Goal: Navigation & Orientation: Find specific page/section

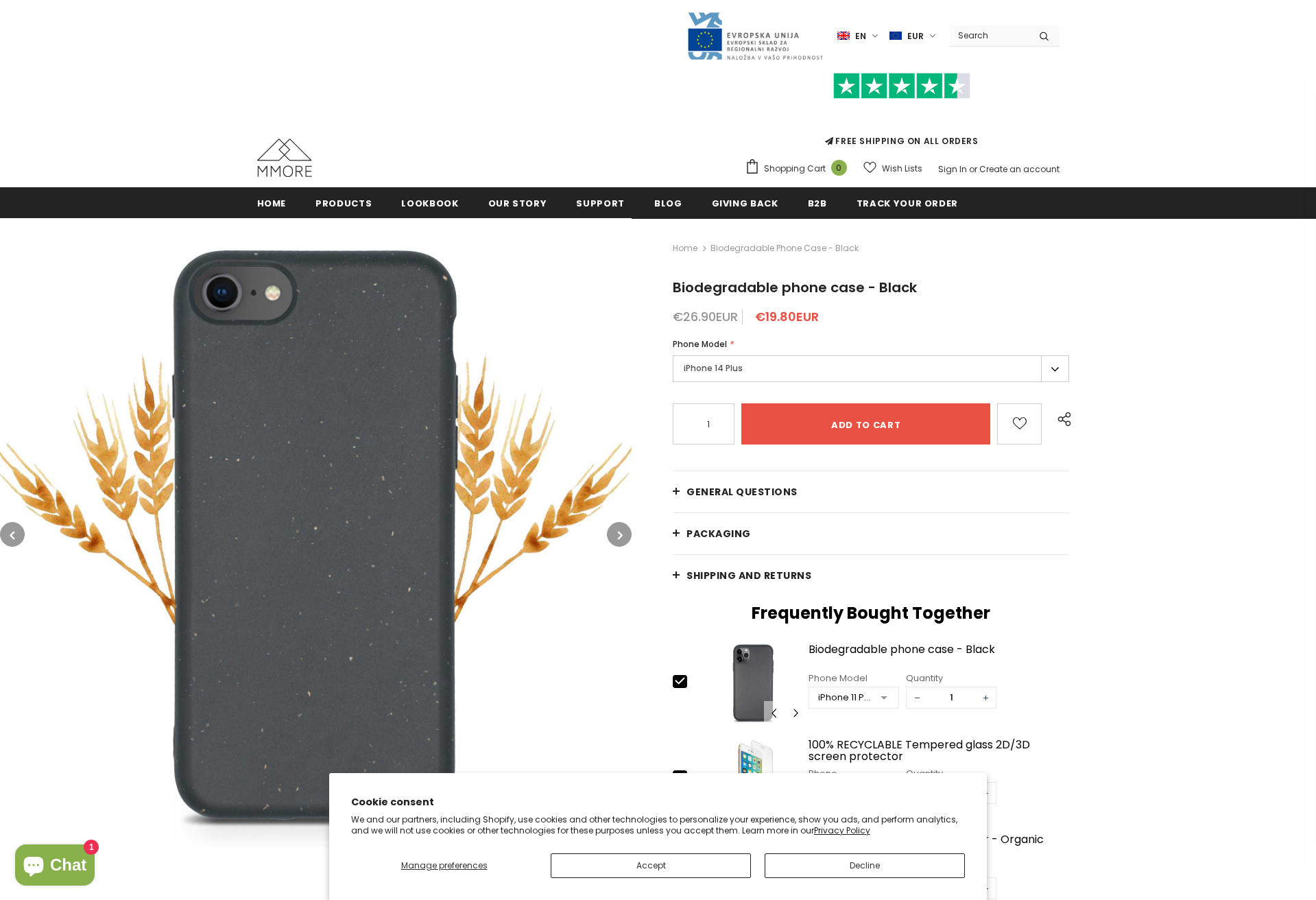
click at [836, 366] on label "iPhone 14 Plus" at bounding box center [871, 369] width 397 height 27
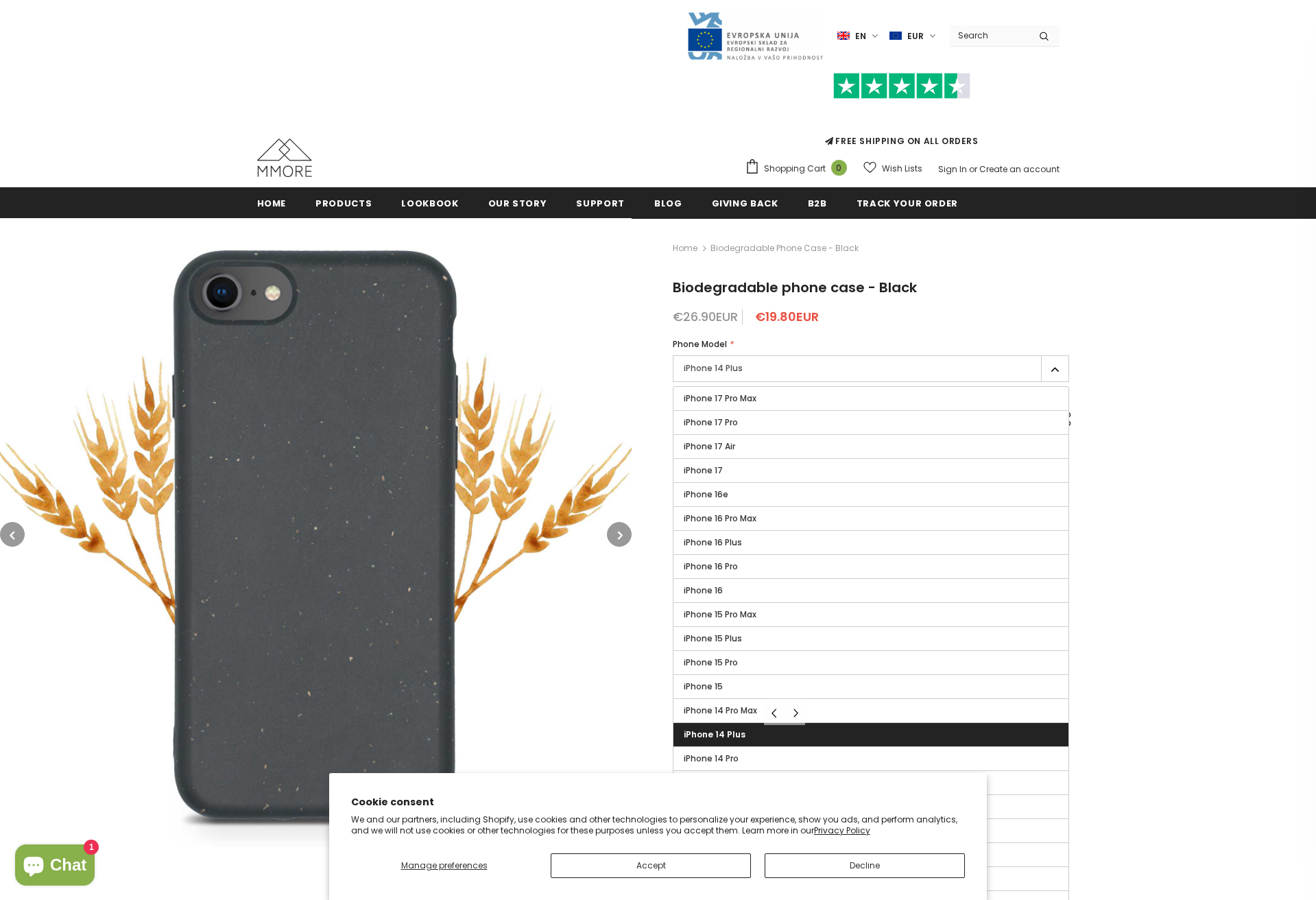
click at [836, 365] on label "iPhone 14 Plus" at bounding box center [871, 369] width 397 height 27
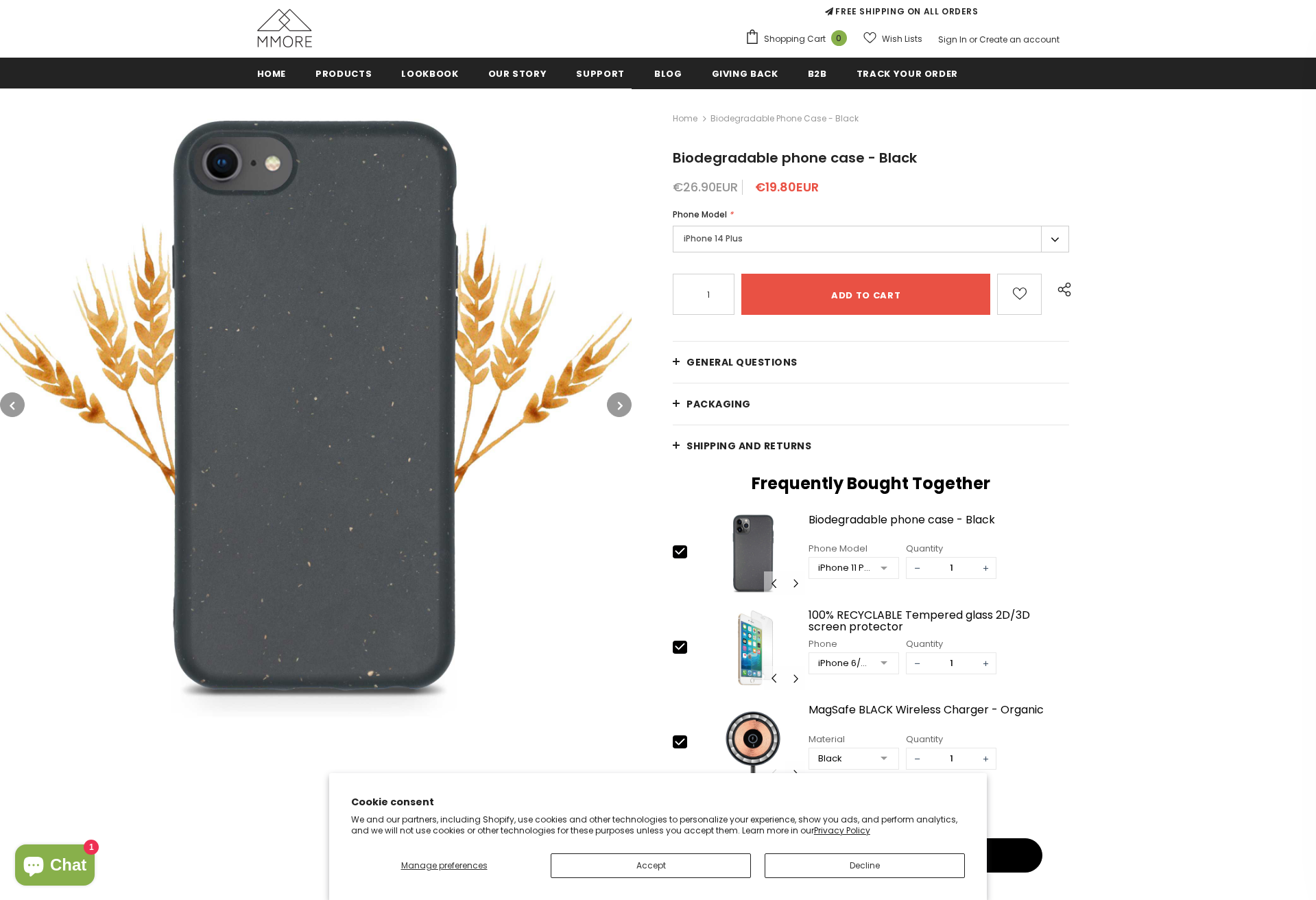
scroll to position [138, 0]
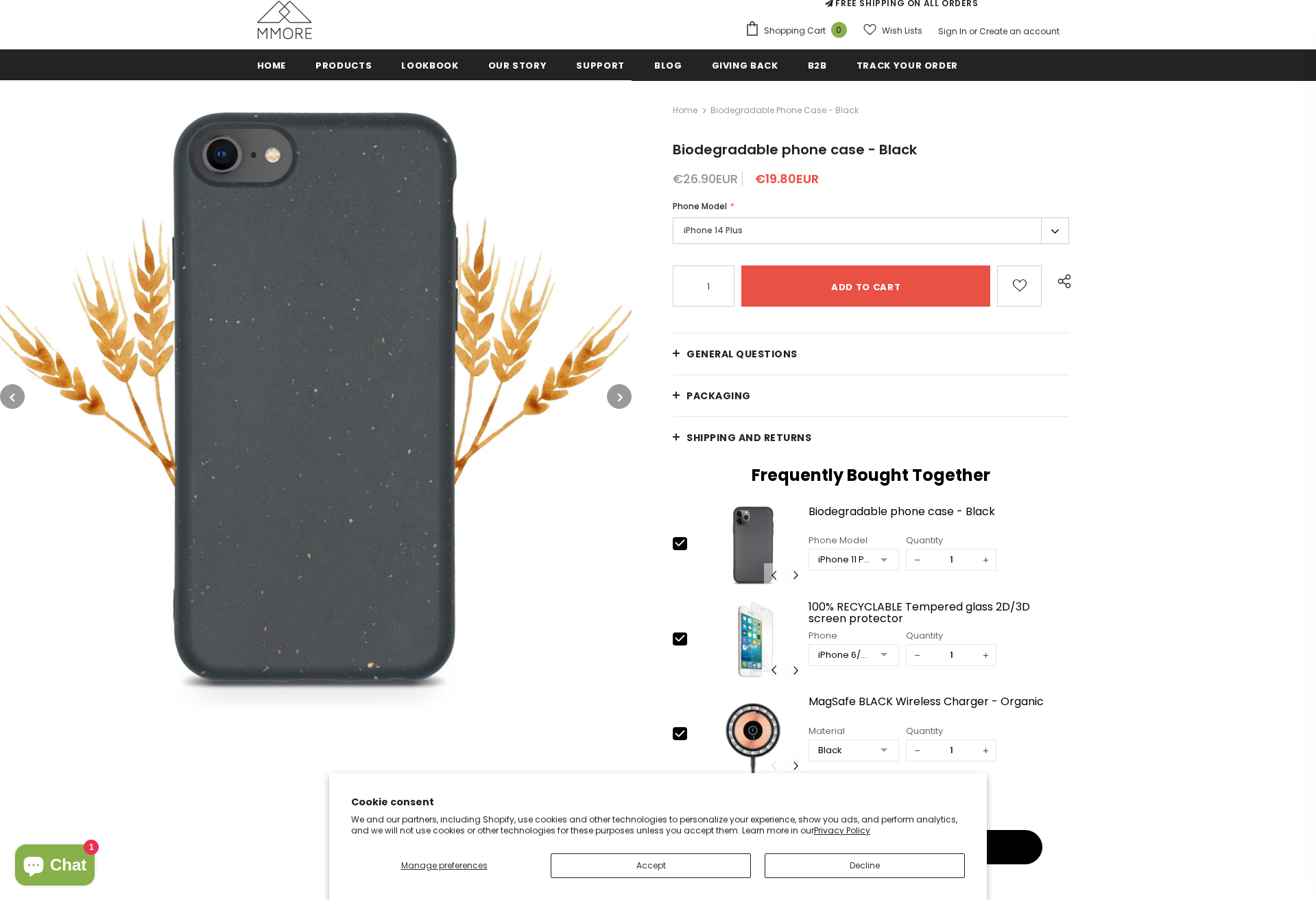
click at [614, 397] on button "button" at bounding box center [618, 396] width 24 height 24
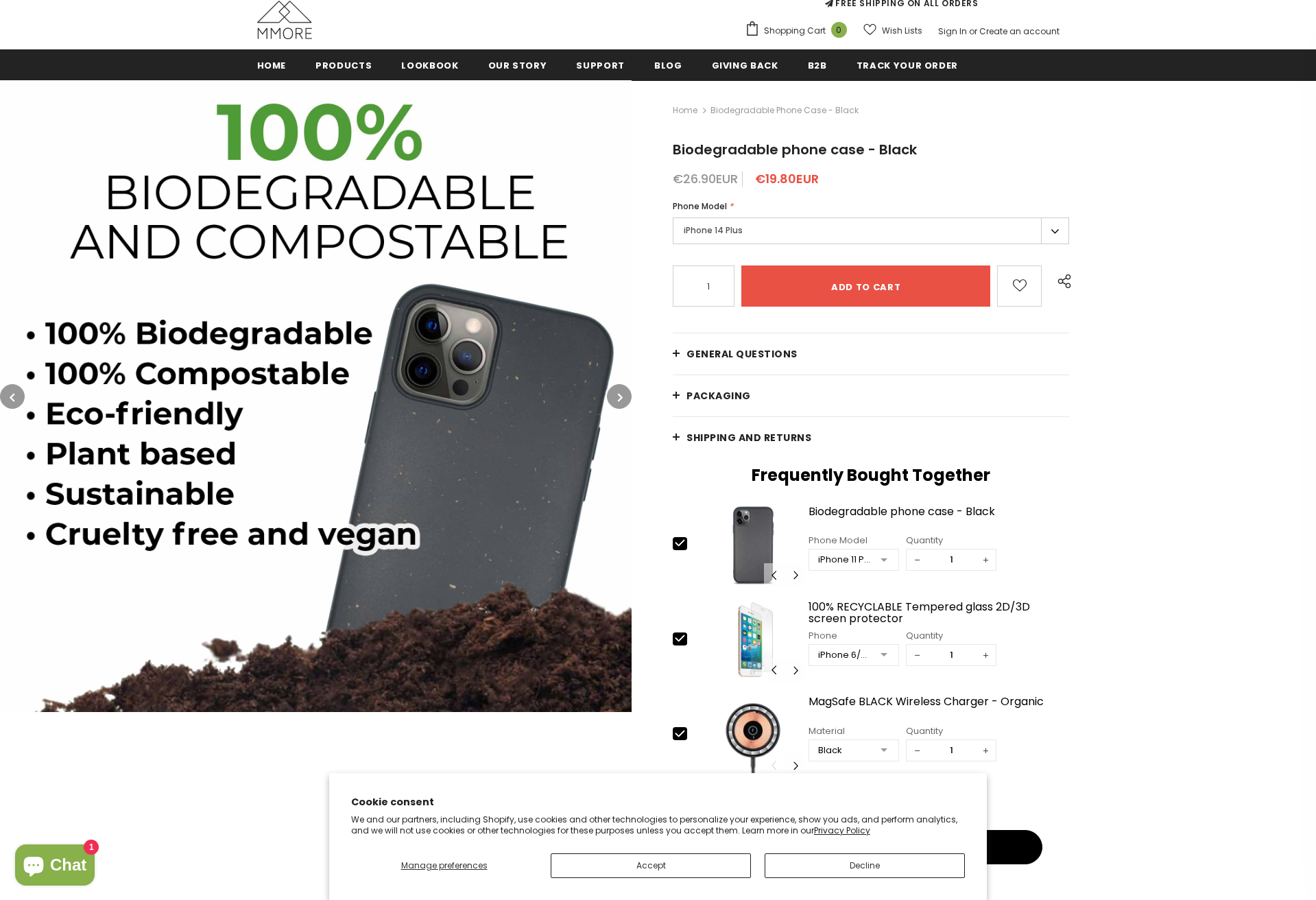
click at [614, 397] on button "button" at bounding box center [618, 396] width 24 height 24
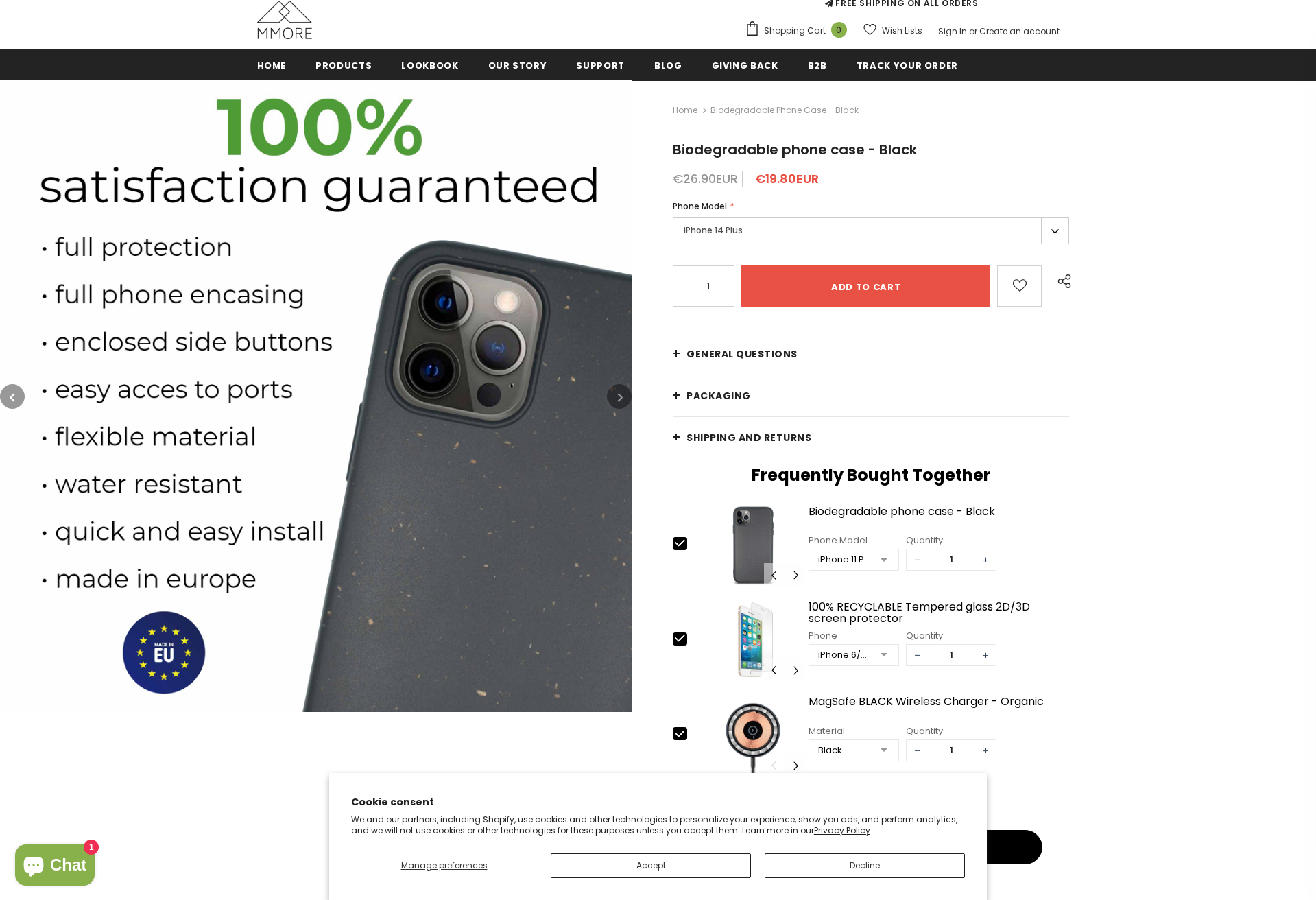
click at [614, 397] on button "button" at bounding box center [618, 396] width 24 height 24
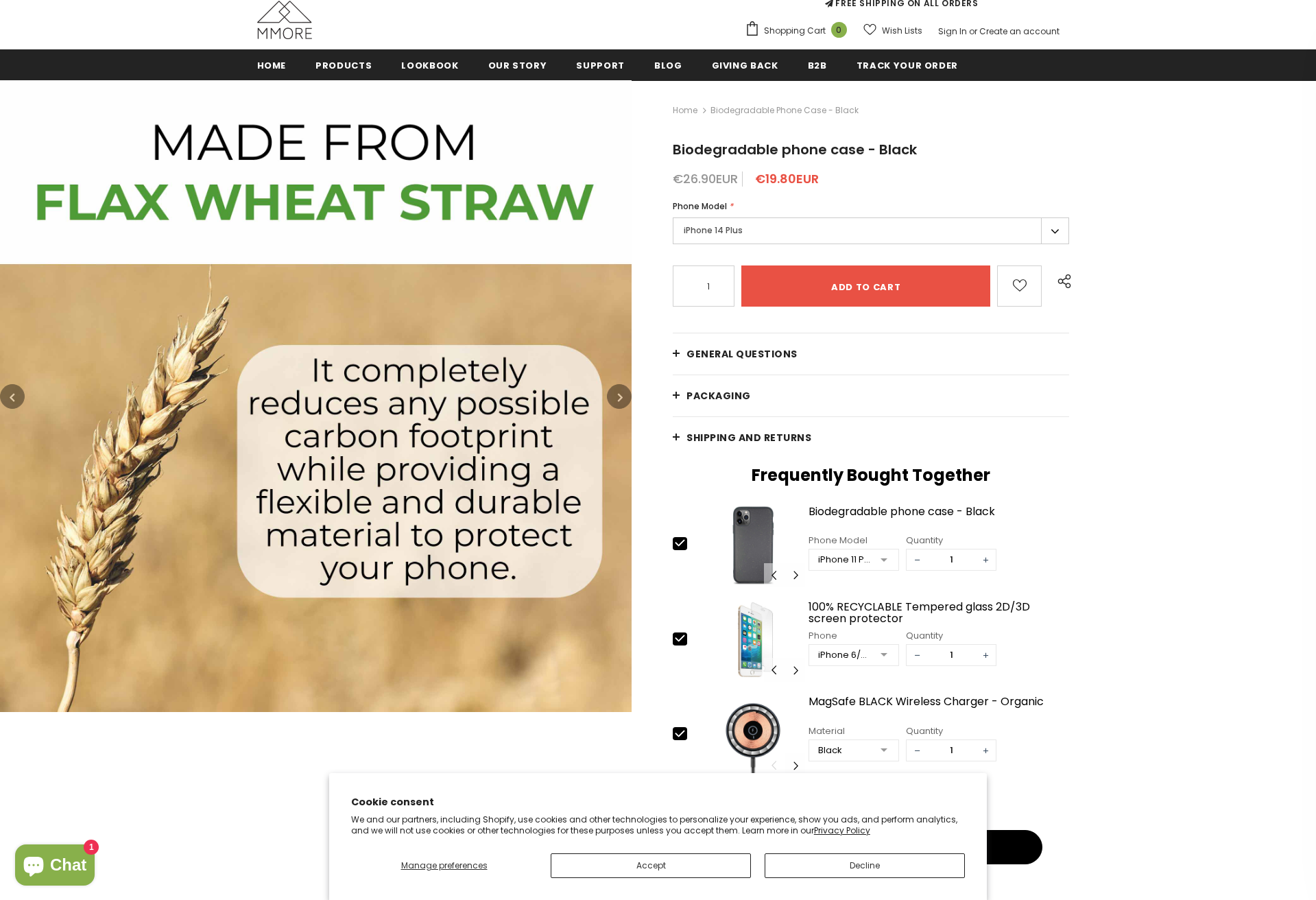
click at [613, 397] on button "button" at bounding box center [618, 396] width 24 height 24
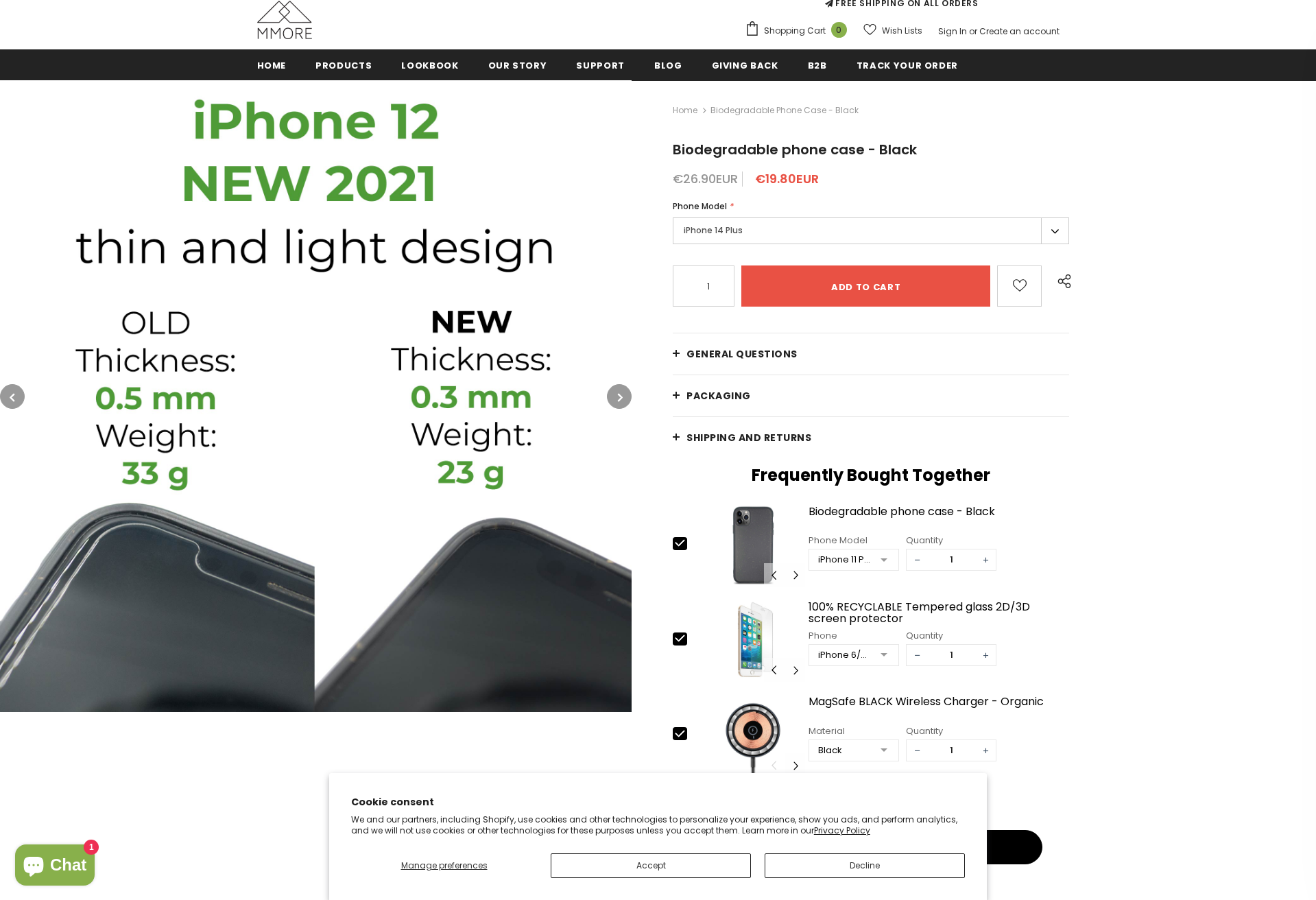
click at [620, 400] on icon "button" at bounding box center [620, 397] width 5 height 14
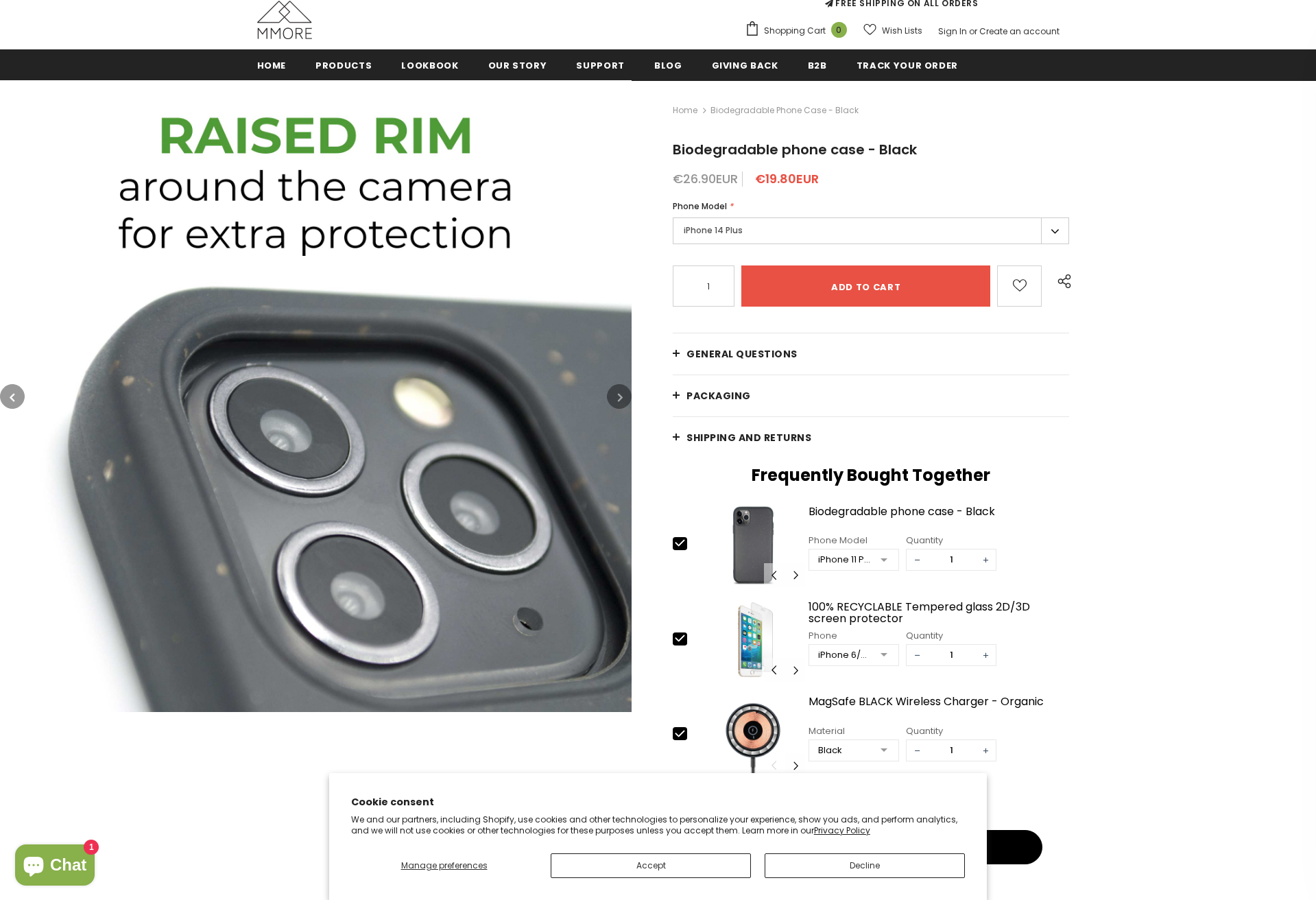
click at [620, 400] on icon "button" at bounding box center [620, 397] width 5 height 14
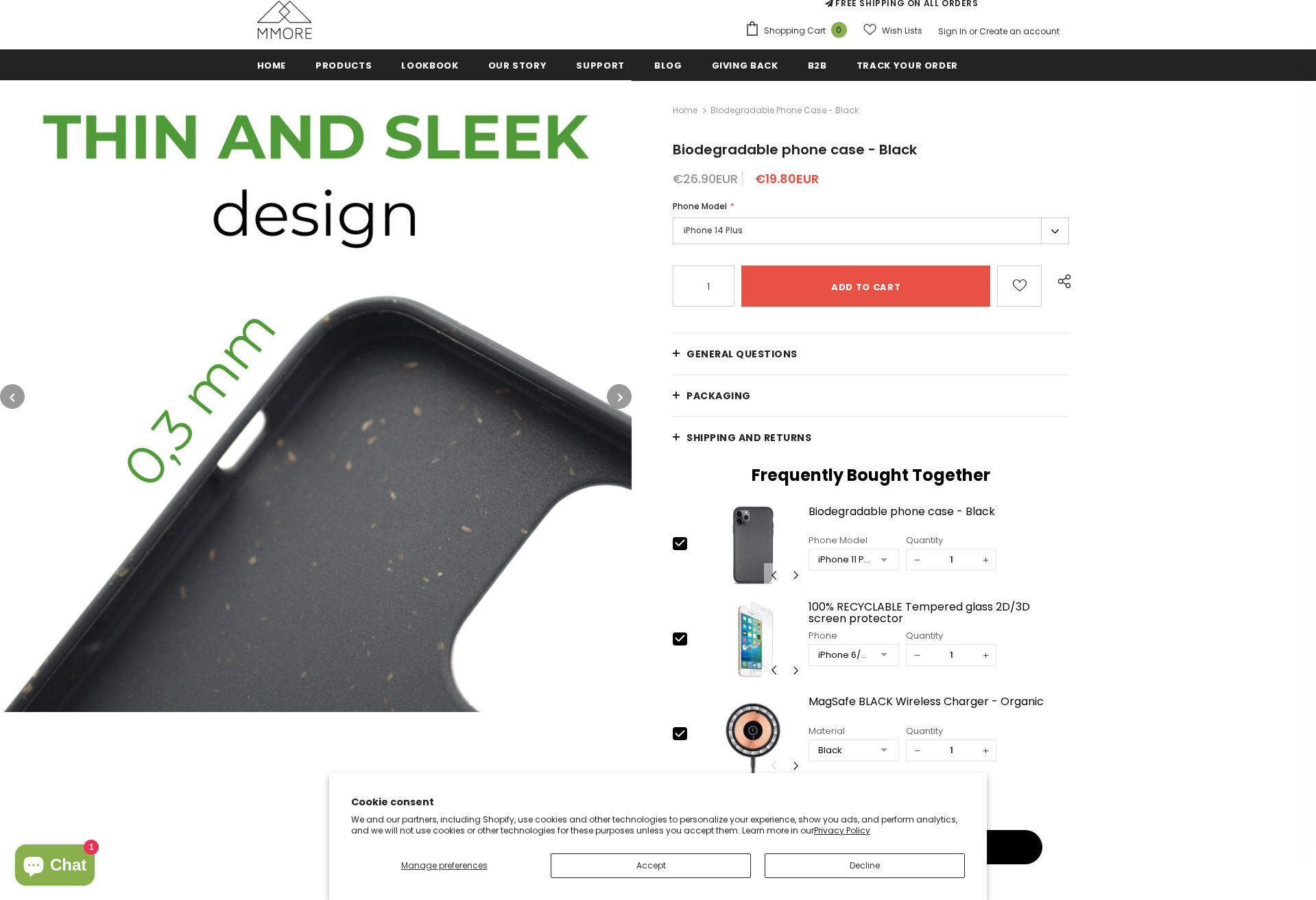
click at [620, 400] on icon "button" at bounding box center [620, 397] width 5 height 14
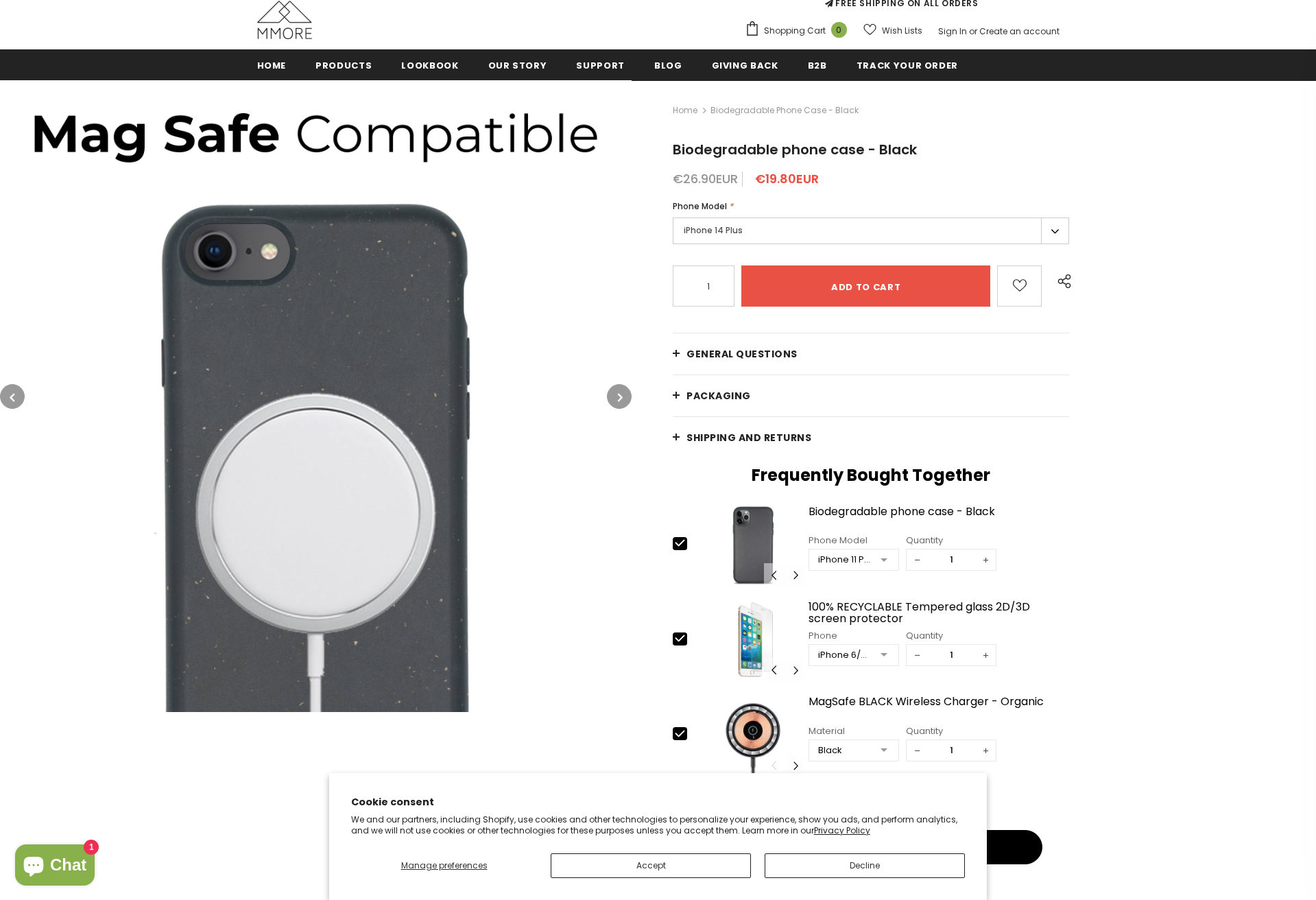
click at [620, 398] on icon "button" at bounding box center [620, 397] width 5 height 14
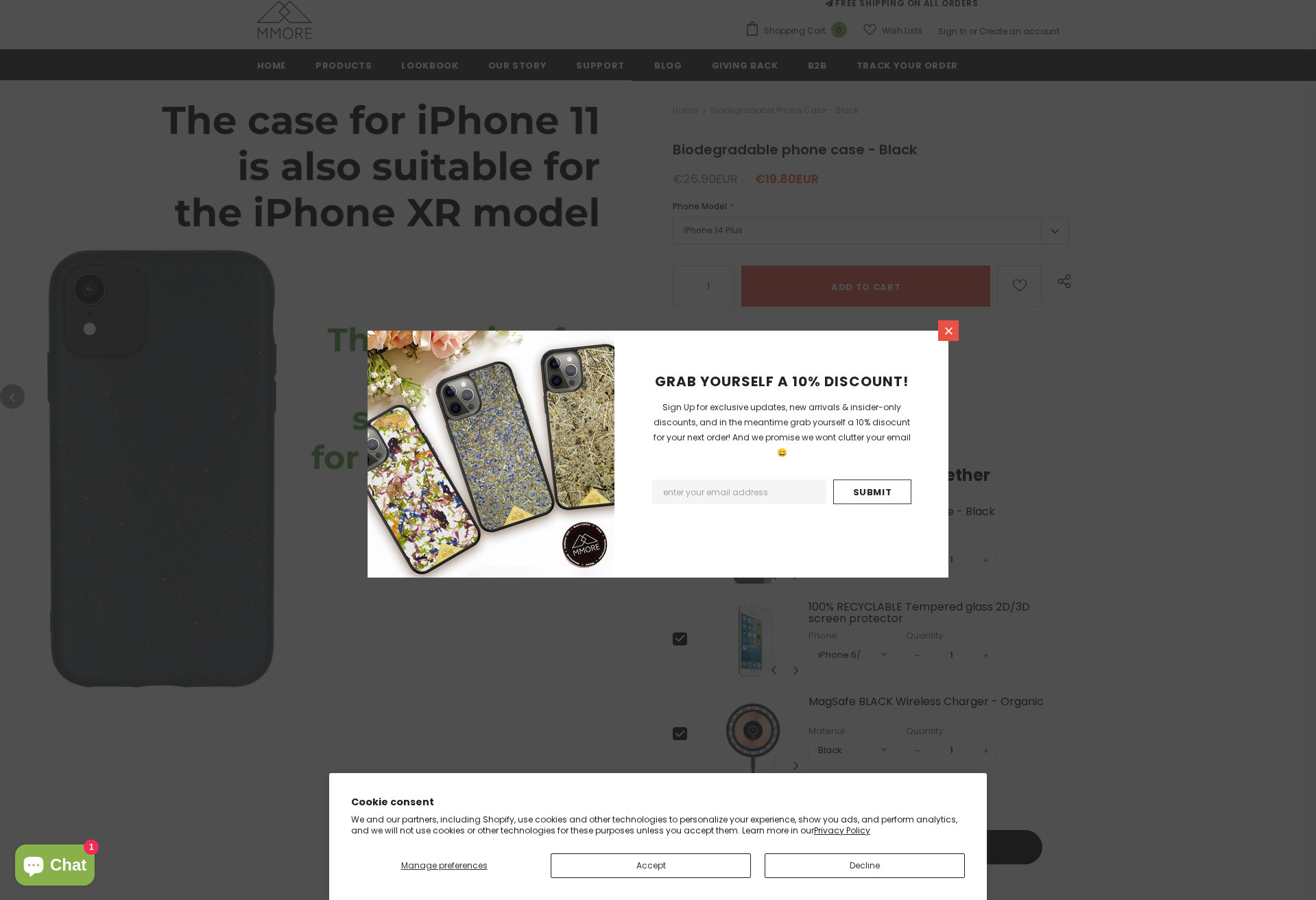
click at [948, 333] on icon at bounding box center [948, 331] width 12 height 12
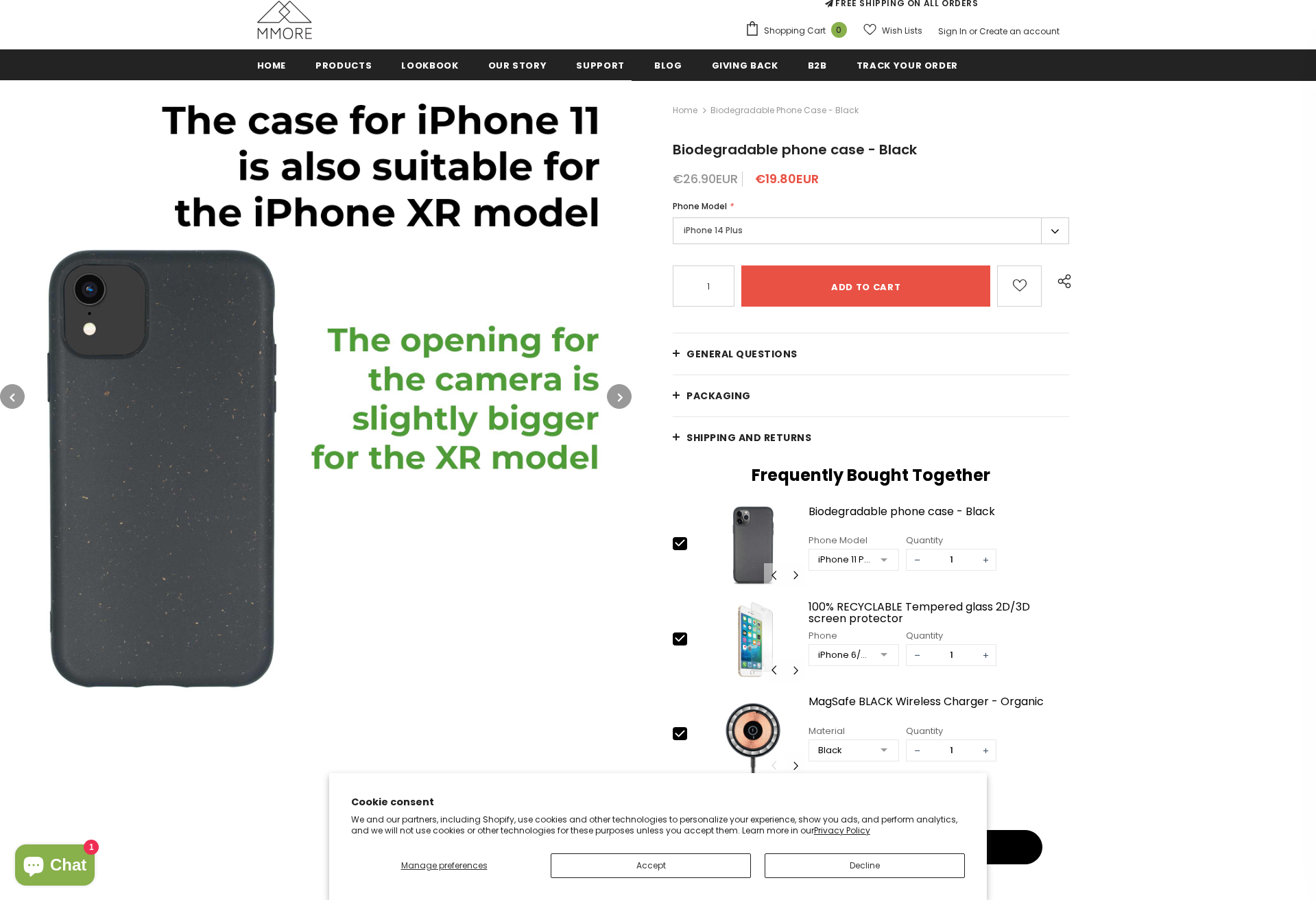
click at [623, 397] on icon "button" at bounding box center [620, 397] width 5 height 14
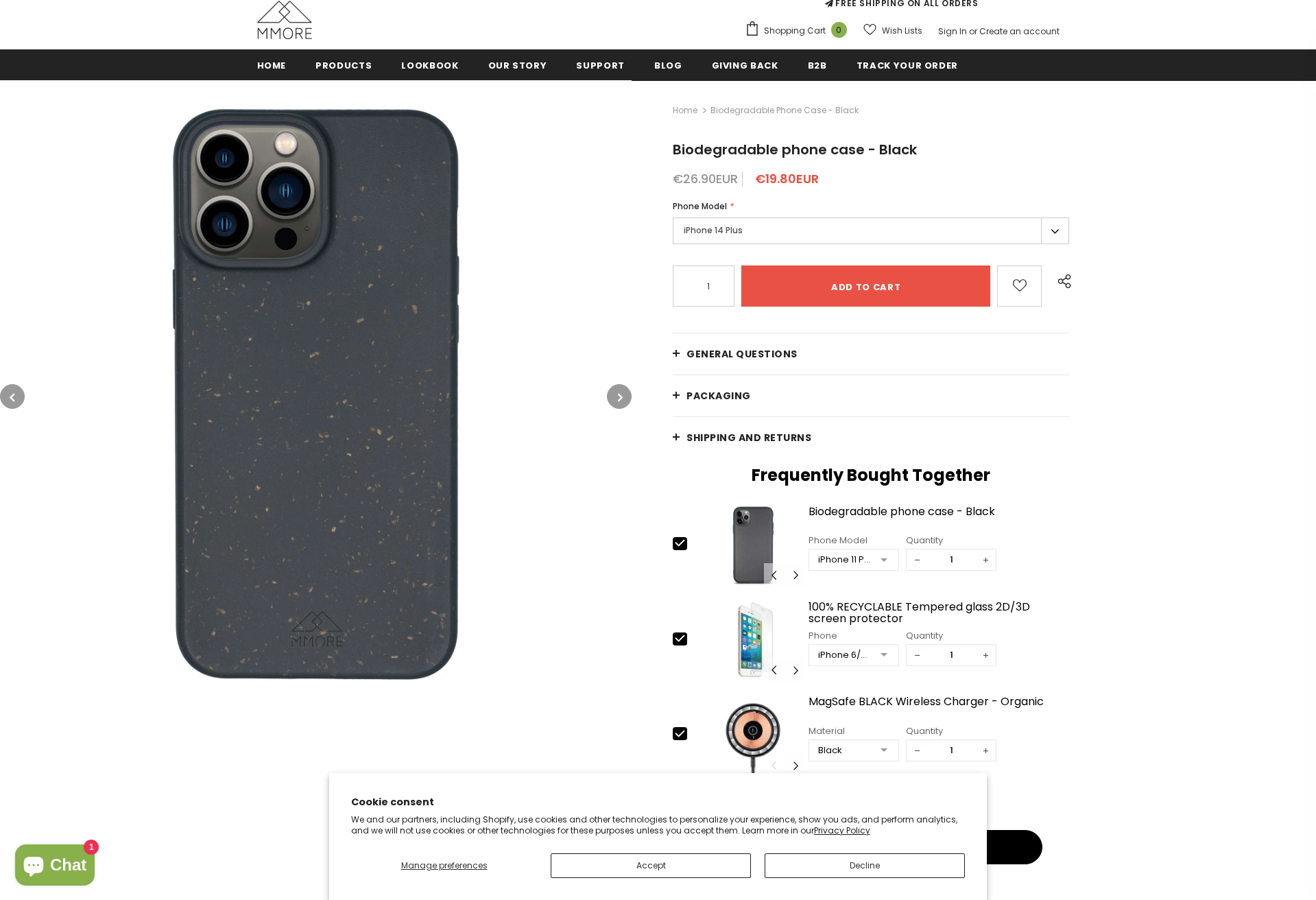
click at [624, 396] on button "button" at bounding box center [618, 396] width 24 height 24
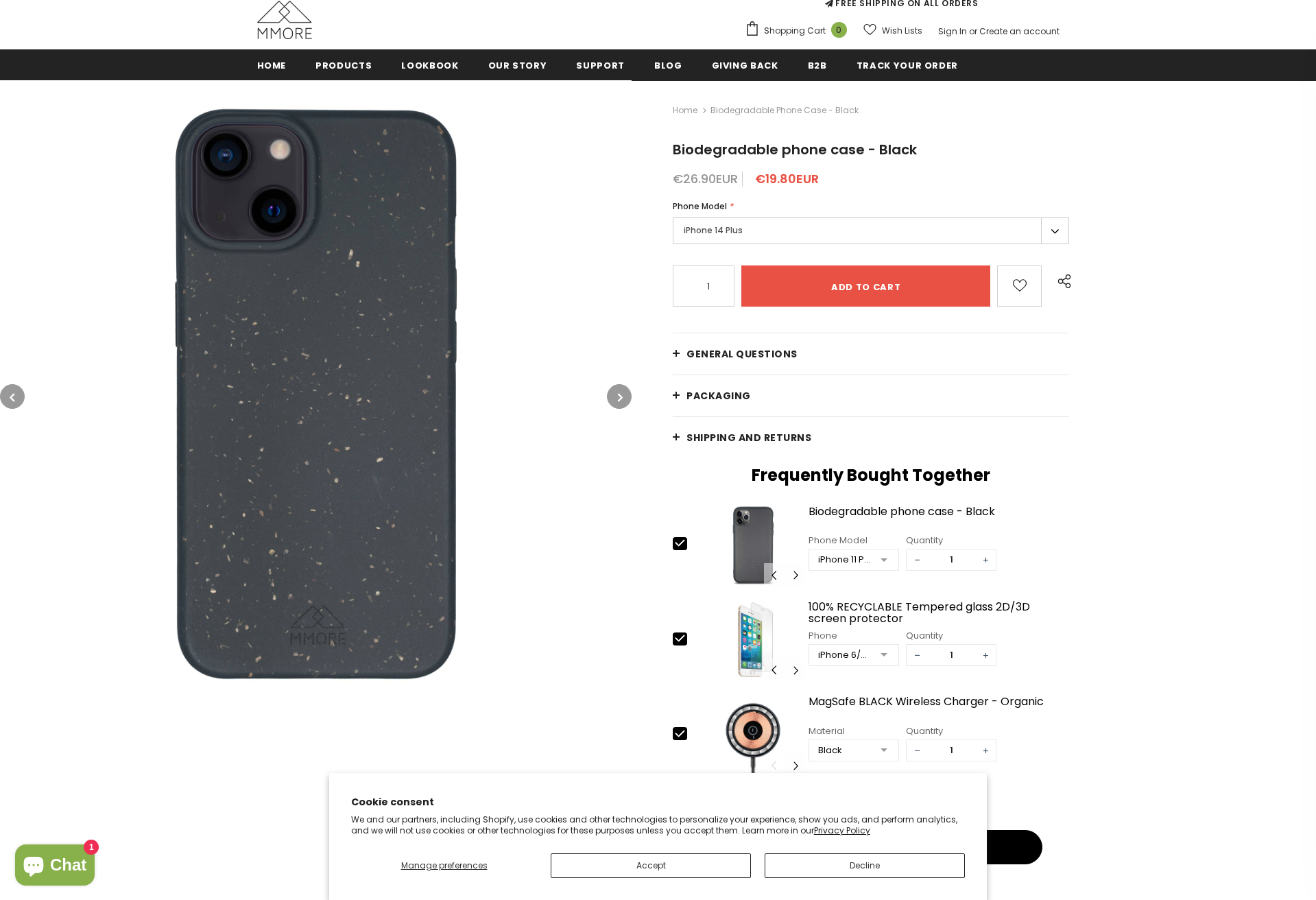
click at [624, 396] on button "button" at bounding box center [618, 396] width 24 height 24
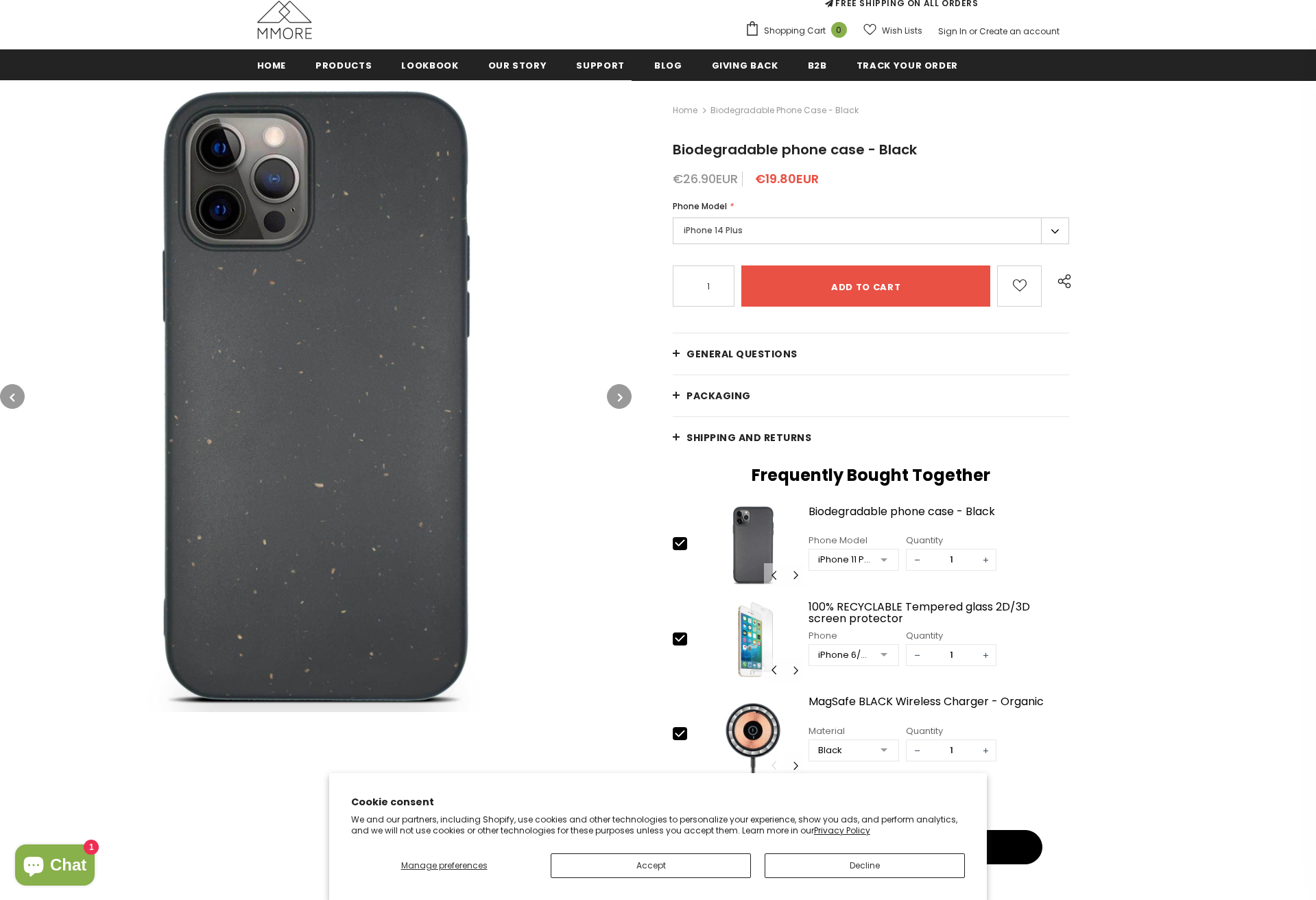
click at [624, 396] on button "button" at bounding box center [618, 396] width 24 height 24
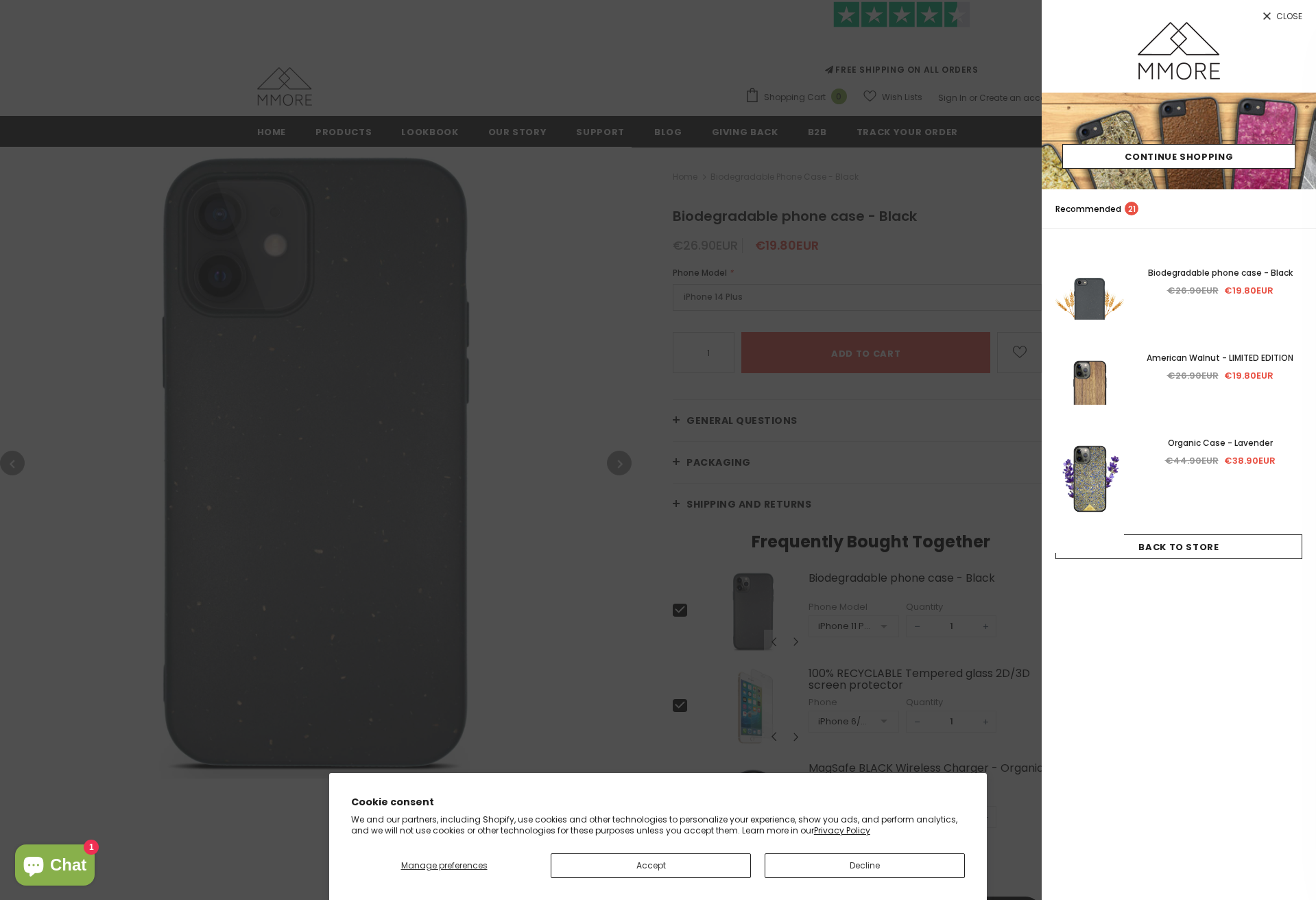
scroll to position [93, 0]
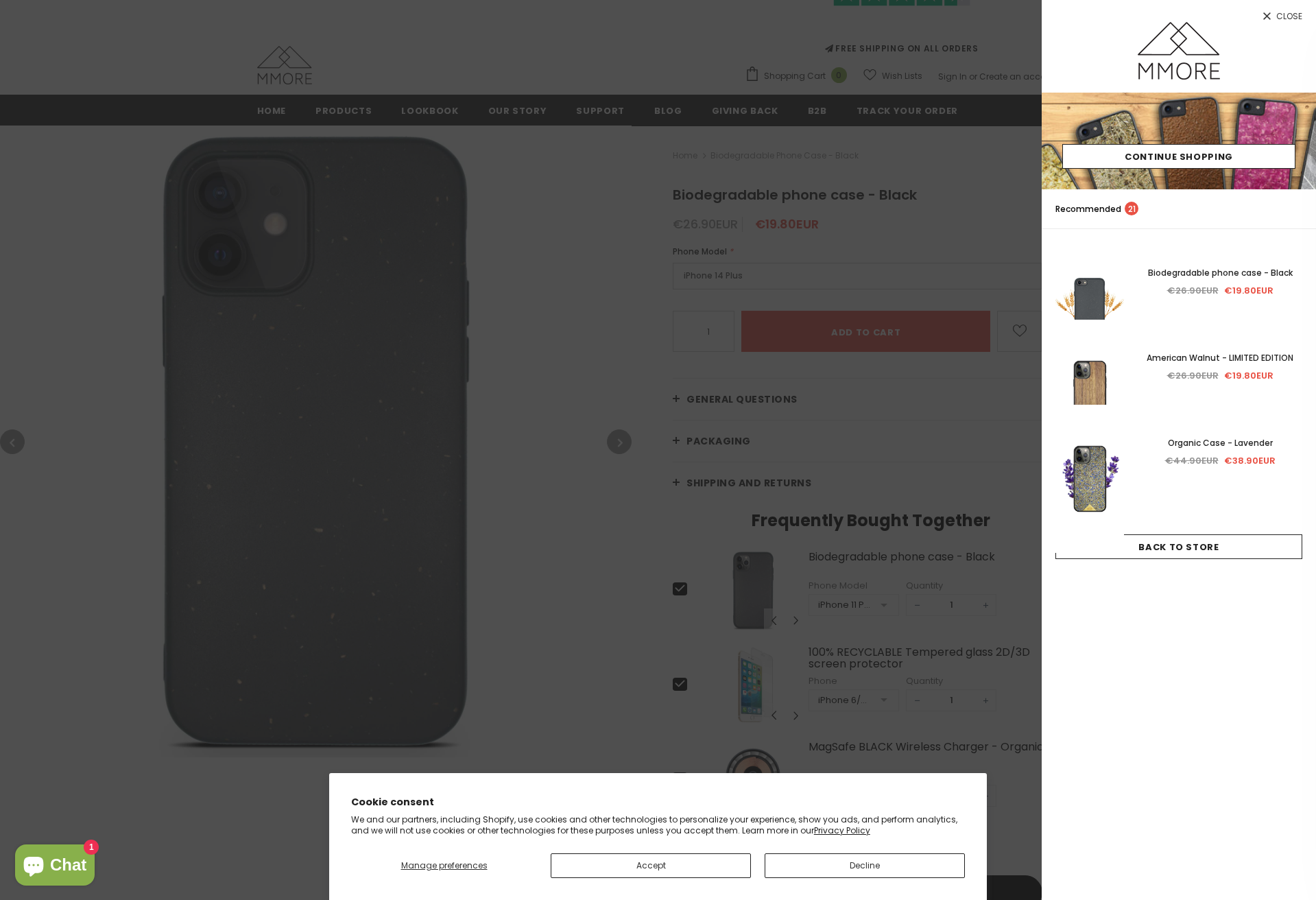
click at [461, 323] on div at bounding box center [658, 450] width 1316 height 900
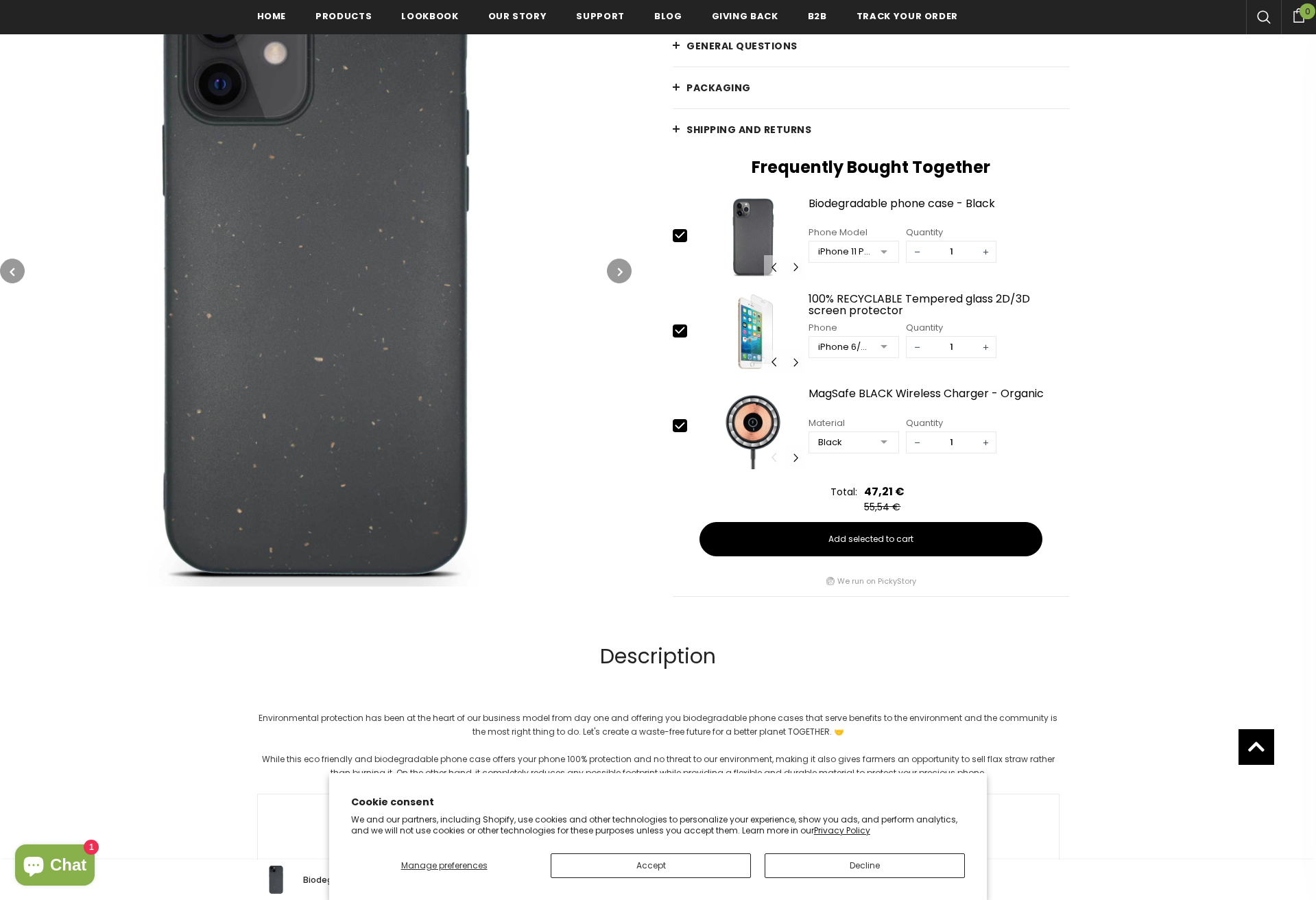
scroll to position [432, 0]
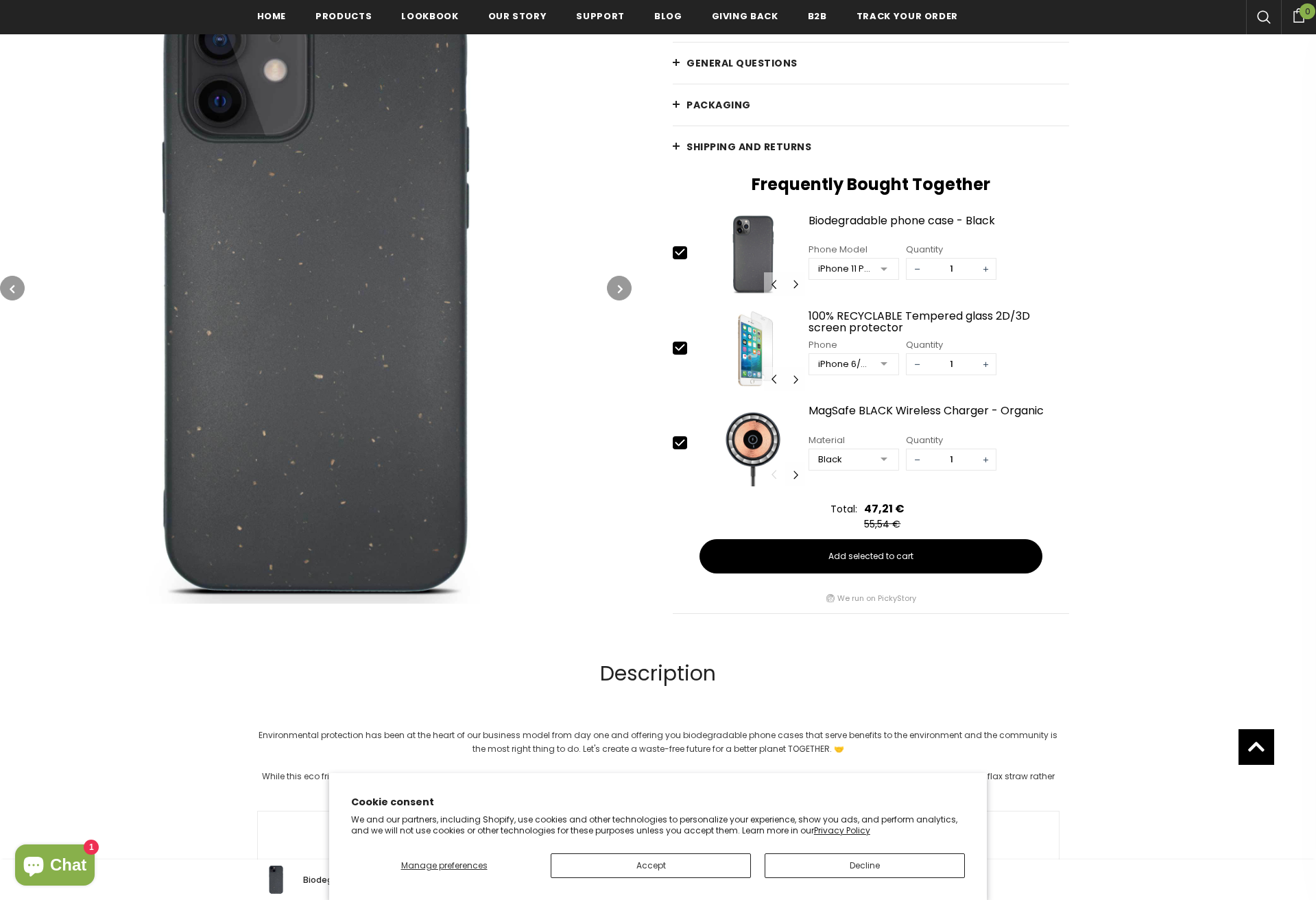
click at [624, 294] on button "button" at bounding box center [618, 288] width 24 height 24
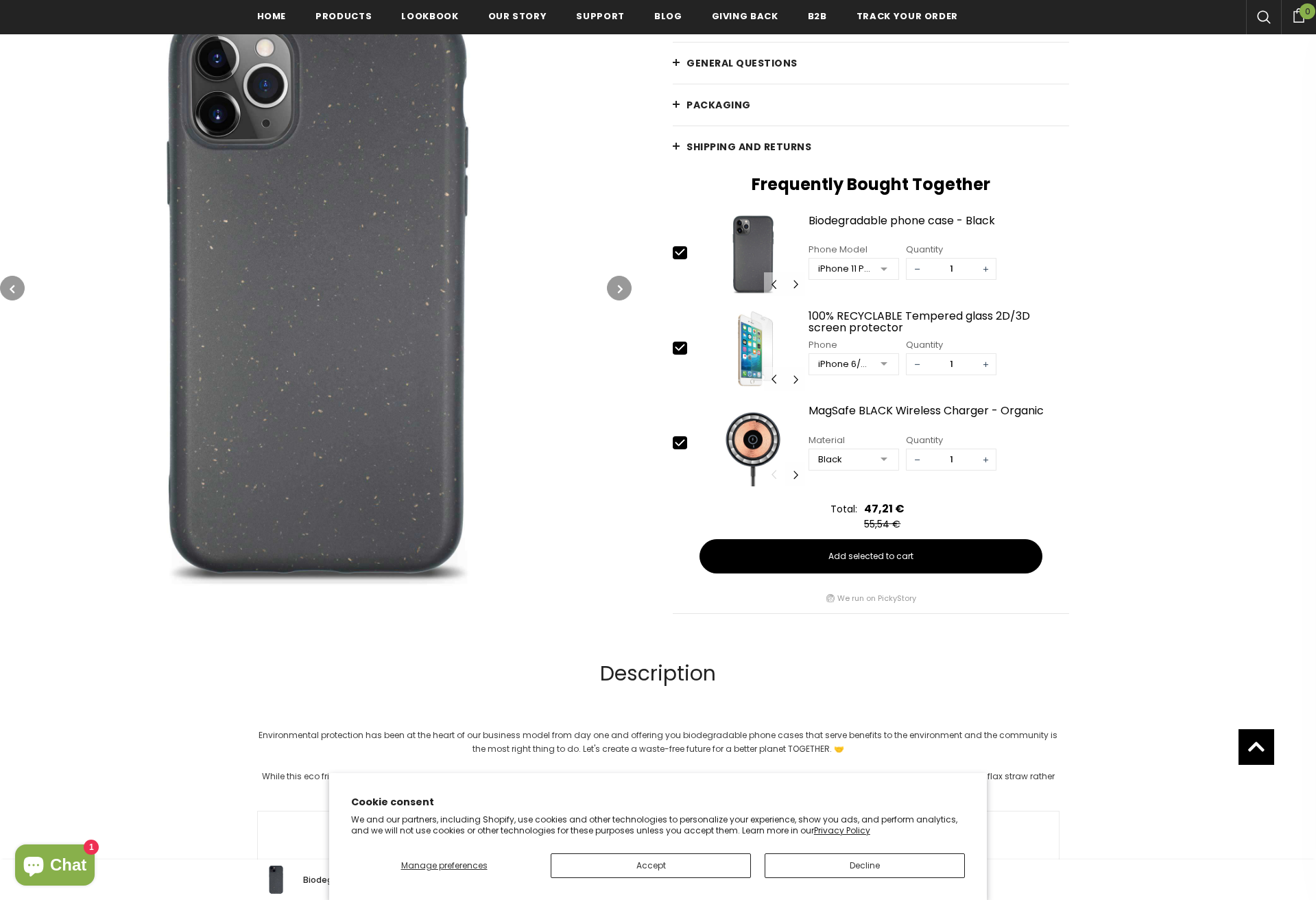
click at [624, 294] on button "button" at bounding box center [618, 288] width 24 height 24
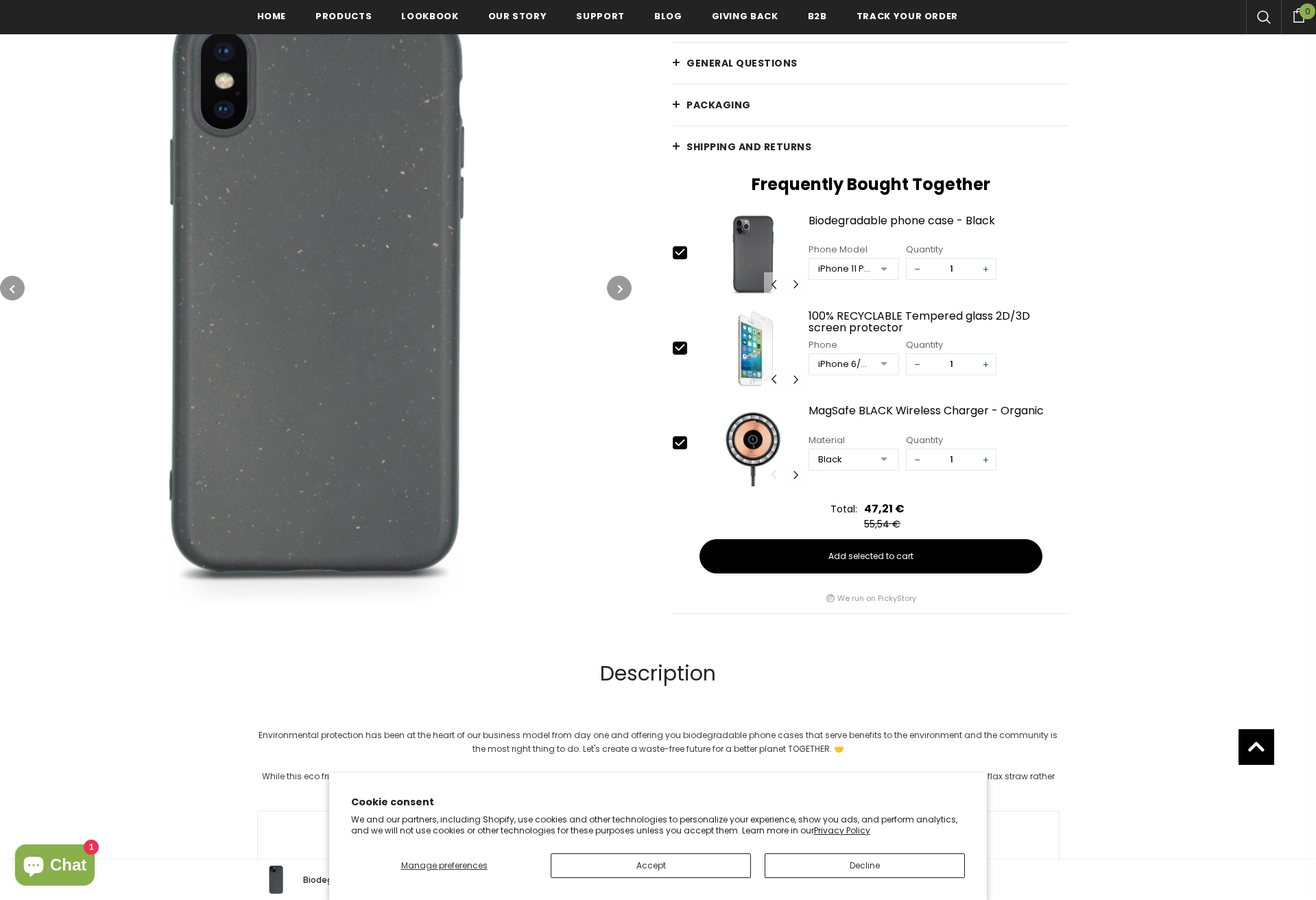
click at [622, 291] on icon "button" at bounding box center [620, 289] width 5 height 14
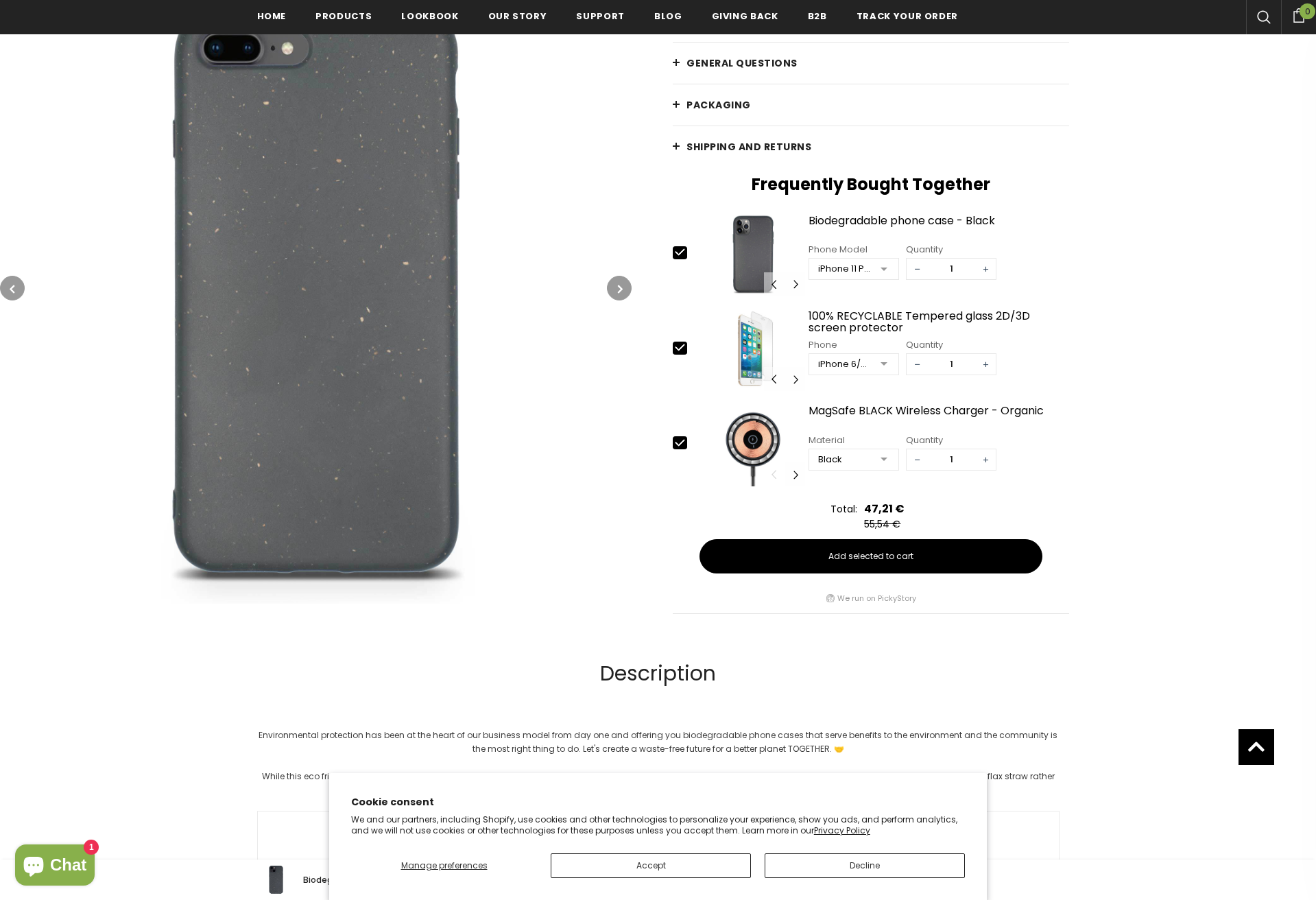
click at [622, 291] on icon "button" at bounding box center [620, 289] width 5 height 14
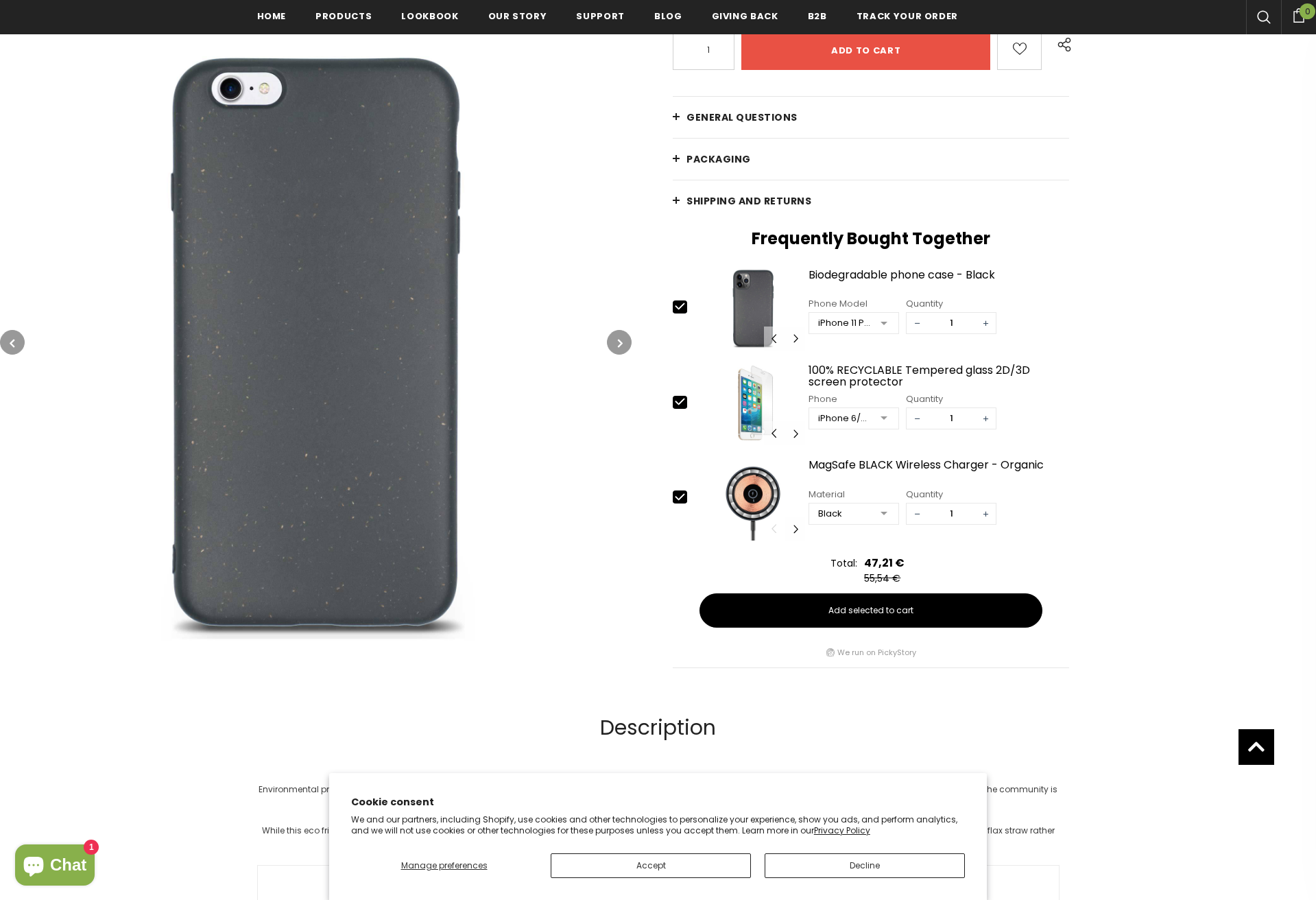
scroll to position [363, 0]
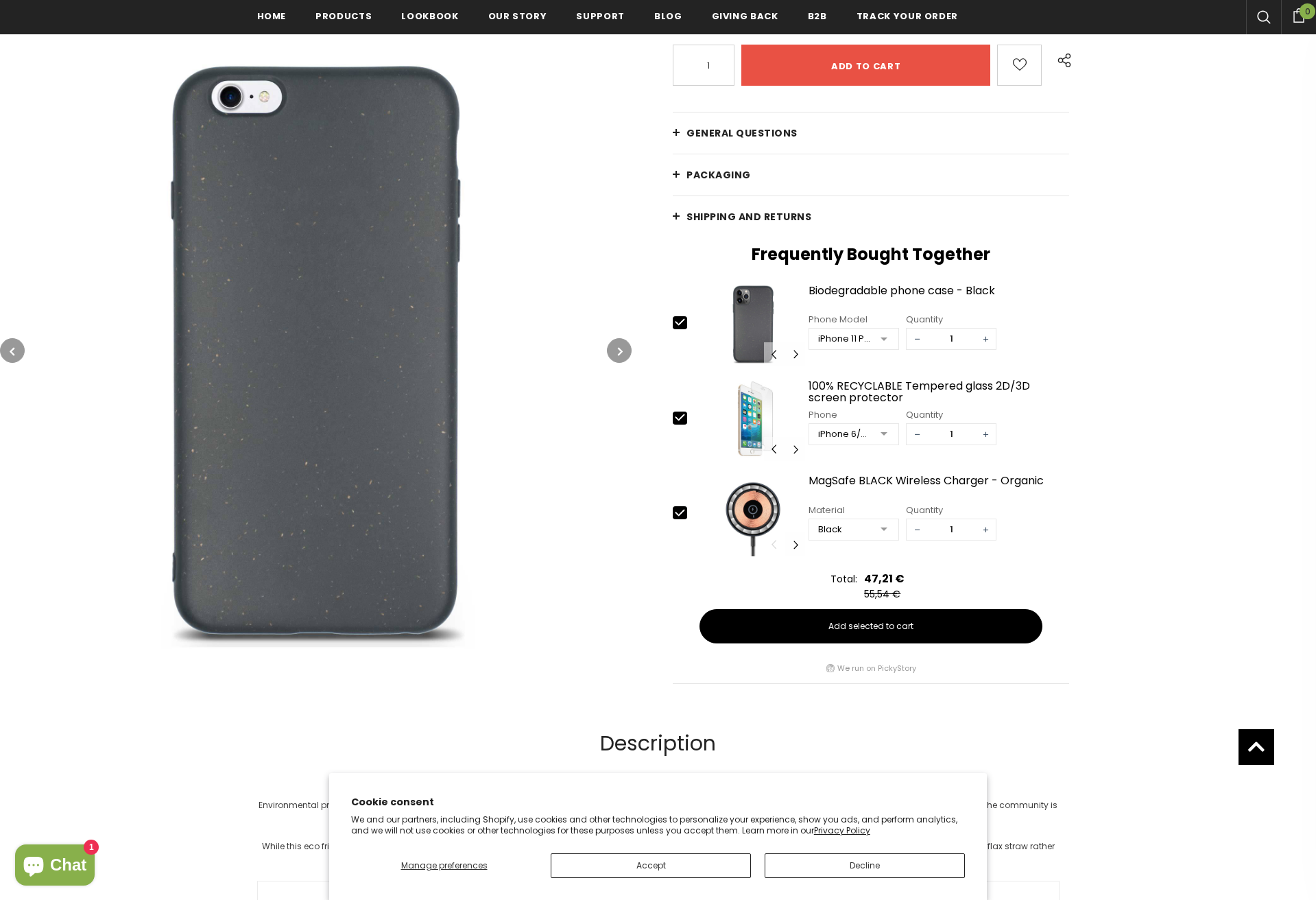
click at [763, 129] on span "General Questions" at bounding box center [742, 133] width 111 height 14
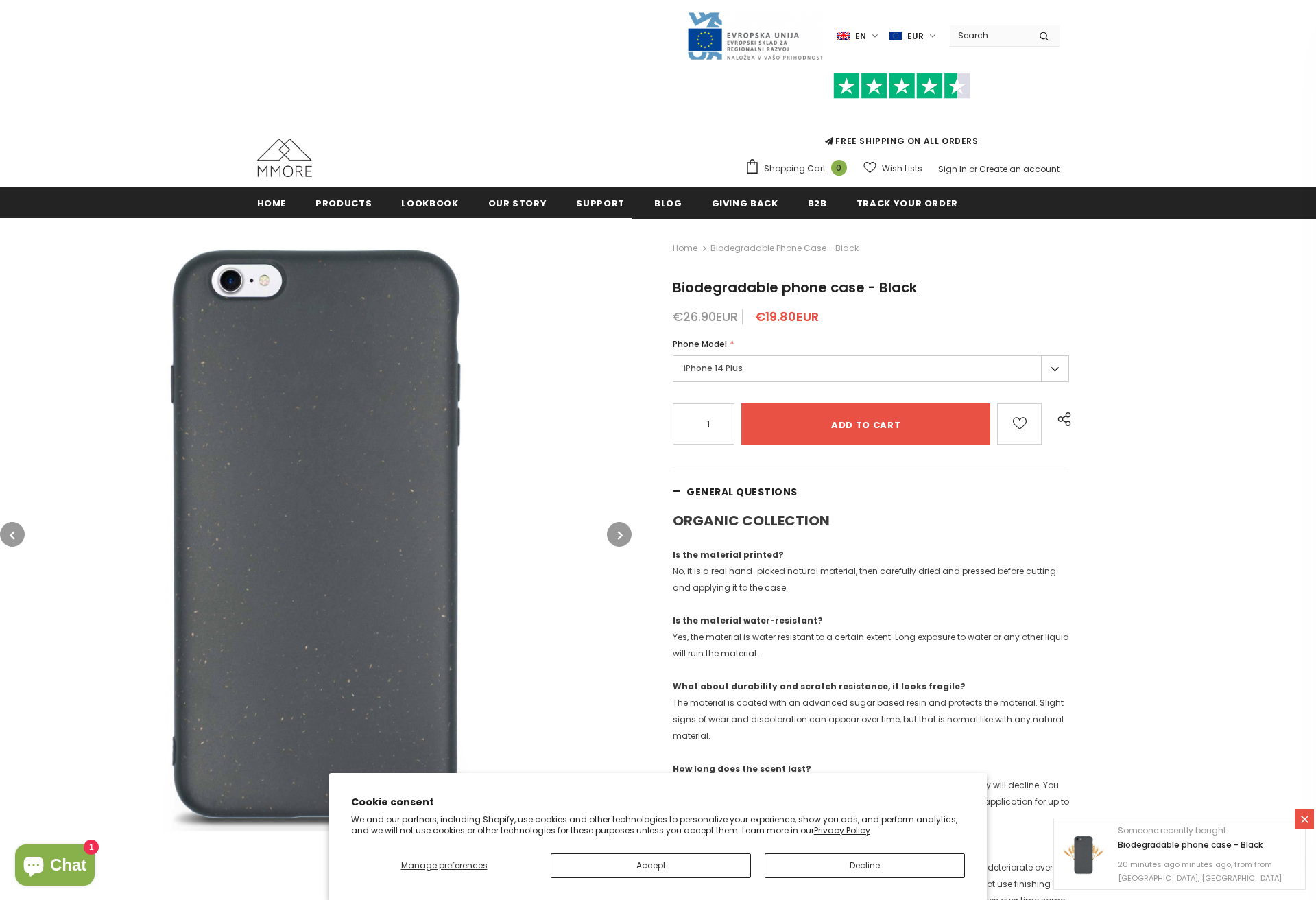
scroll to position [0, 0]
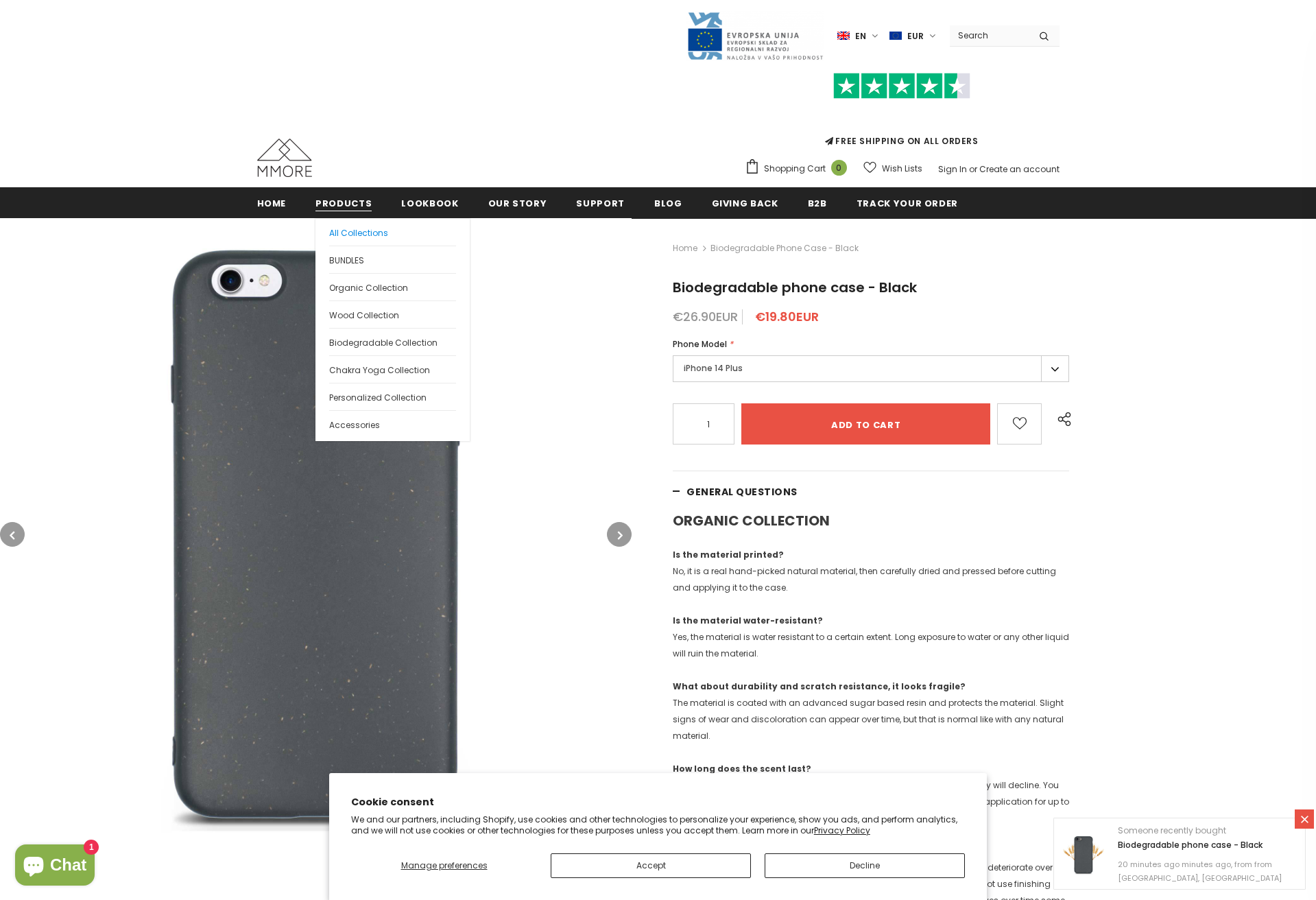
click at [360, 234] on span "All Collections" at bounding box center [358, 233] width 59 height 12
